Goal: Information Seeking & Learning: Learn about a topic

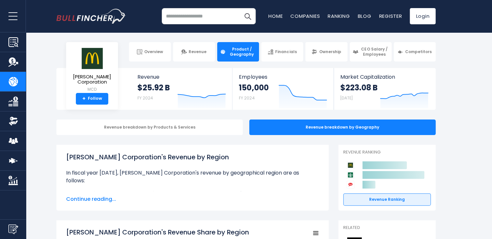
click at [201, 22] on input "search" at bounding box center [209, 16] width 94 height 16
click at [191, 17] on input "search" at bounding box center [209, 16] width 94 height 16
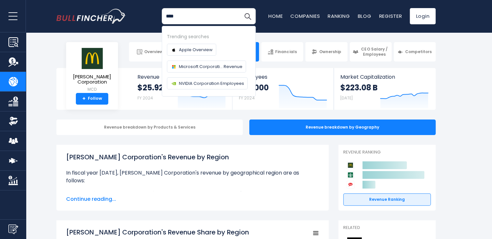
type input "****"
click at [239, 8] on button "Search" at bounding box center [247, 16] width 16 height 16
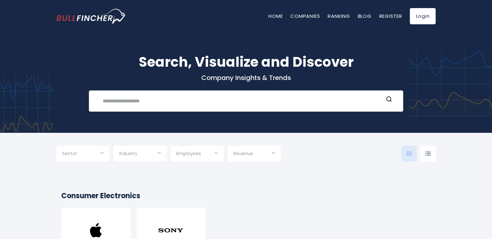
click at [143, 97] on input "text" at bounding box center [241, 101] width 285 height 12
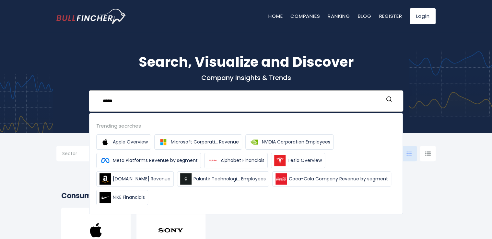
type input "*****"
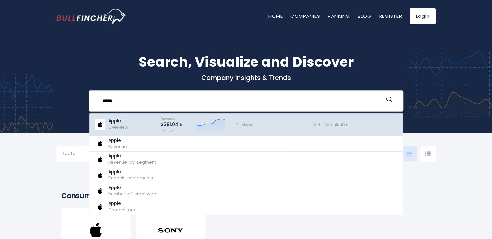
click at [114, 121] on p "Apple" at bounding box center [118, 121] width 20 height 6
click at [119, 124] on span "Overview" at bounding box center [118, 127] width 20 height 6
click at [167, 126] on p "$391.04 B" at bounding box center [172, 125] width 22 height 6
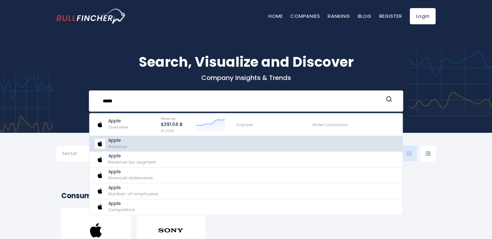
click at [121, 145] on span "Revenue" at bounding box center [117, 147] width 19 height 6
click at [103, 142] on img at bounding box center [99, 144] width 11 height 10
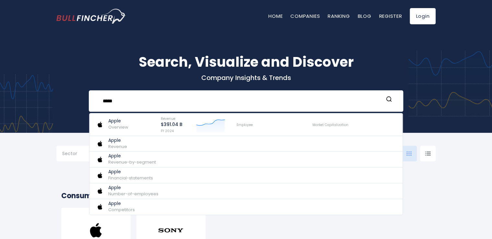
click at [98, 231] on img at bounding box center [96, 230] width 26 height 26
click at [84, 230] on img at bounding box center [96, 230] width 26 height 26
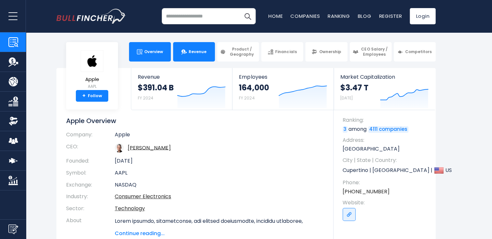
click at [192, 52] on span "Revenue" at bounding box center [198, 51] width 18 height 5
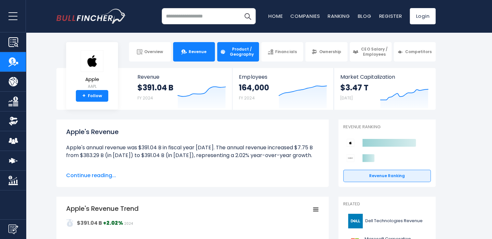
click at [233, 49] on span "Product / Geography" at bounding box center [241, 52] width 29 height 10
